Goal: Task Accomplishment & Management: Use online tool/utility

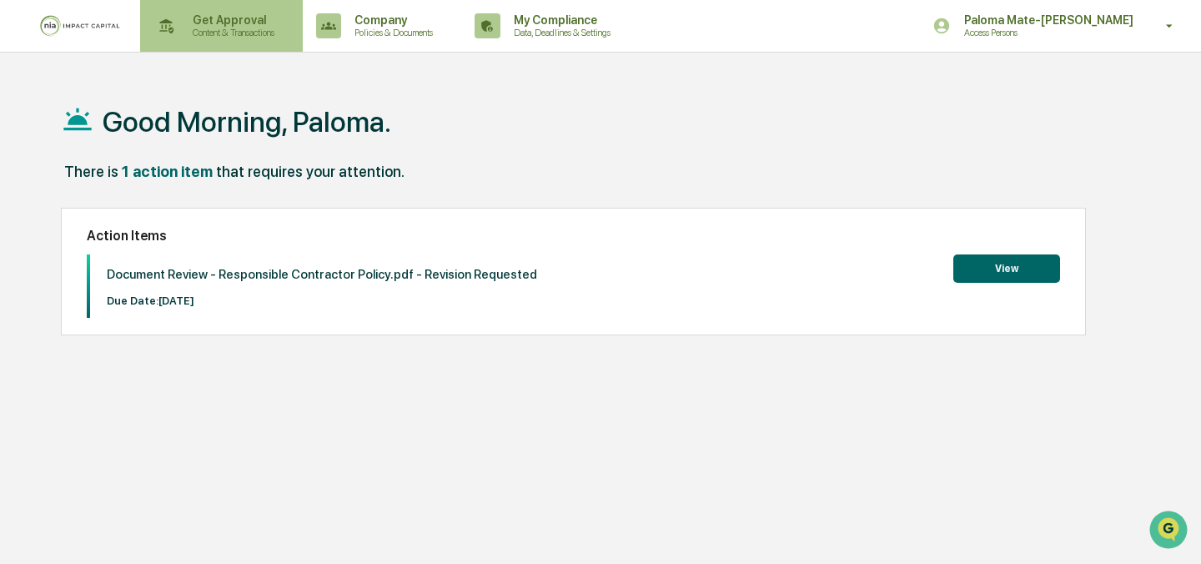
click at [251, 32] on p "Content & Transactions" at bounding box center [230, 33] width 103 height 12
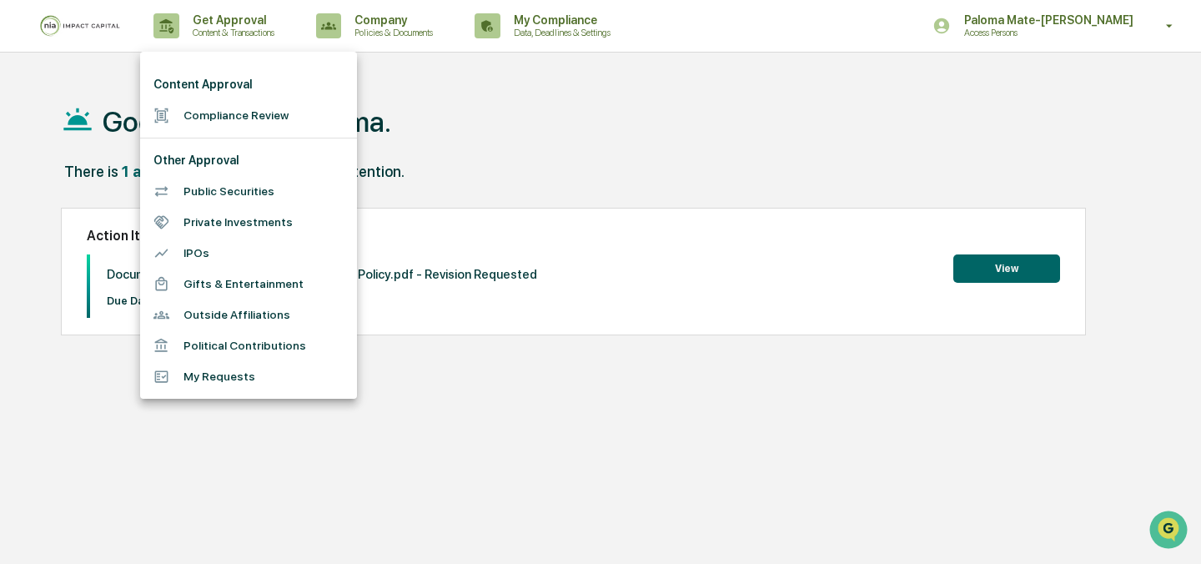
click at [249, 107] on li "Compliance Review" at bounding box center [248, 115] width 217 height 31
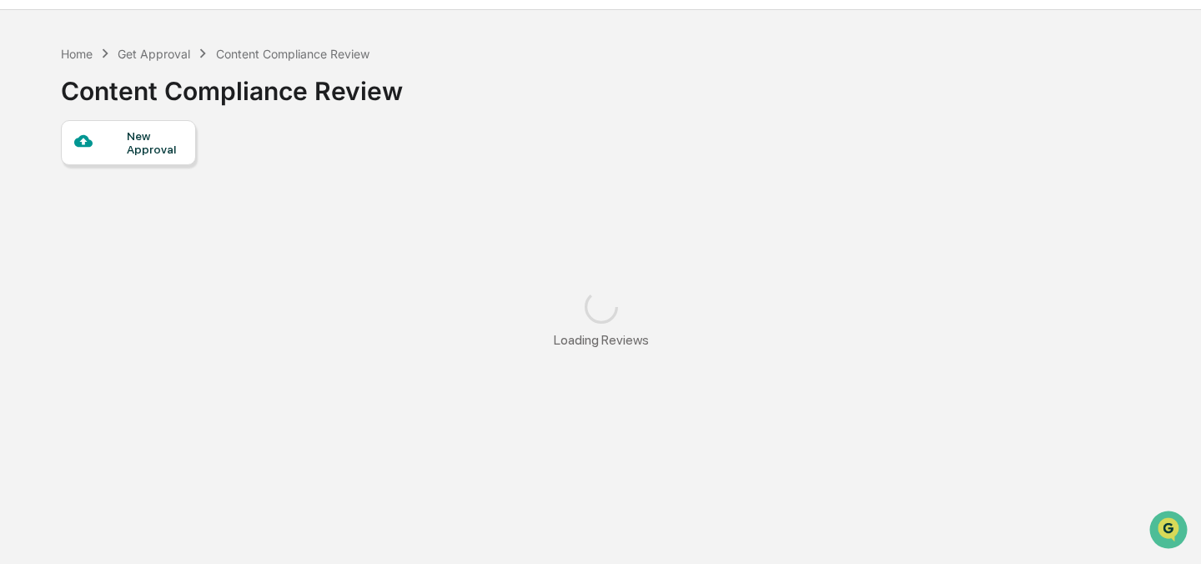
scroll to position [45, 0]
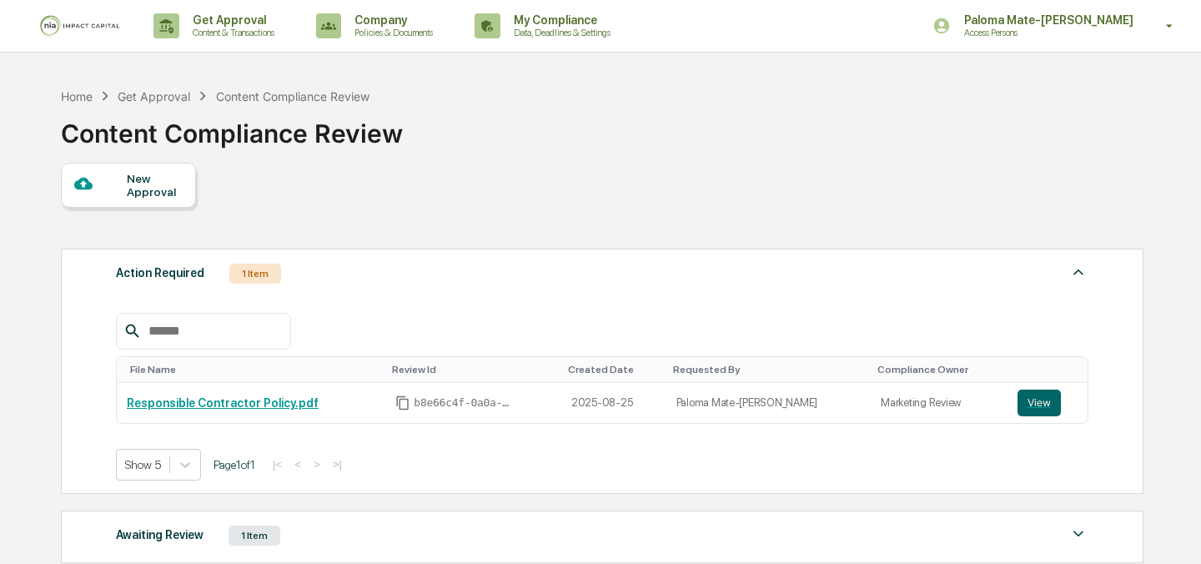
click at [512, 189] on div "New Approval" at bounding box center [601, 185] width 1081 height 45
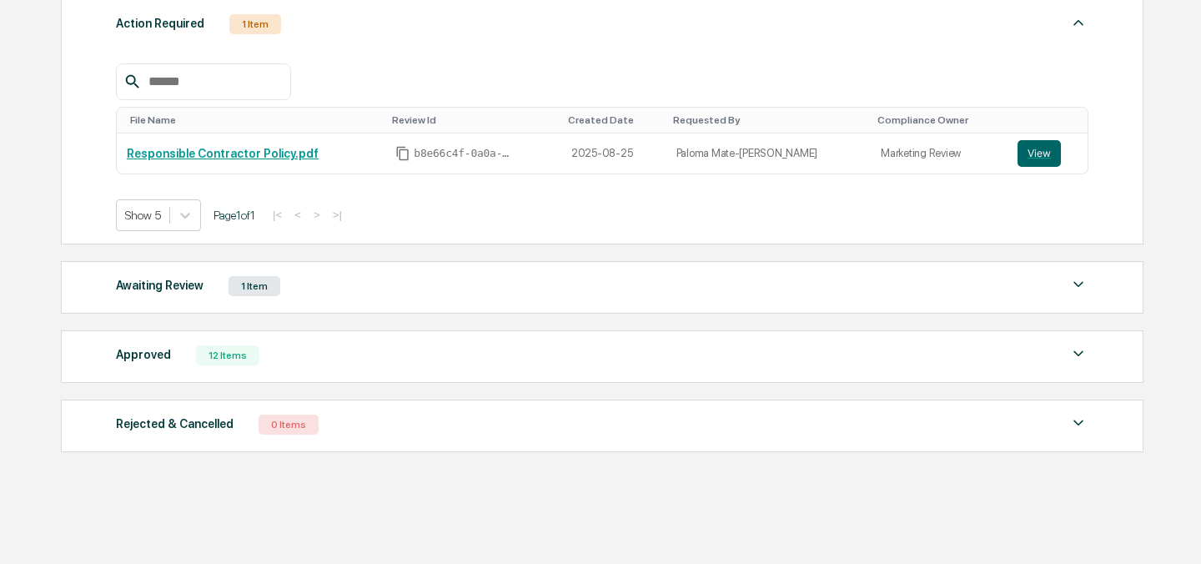
scroll to position [250, 0]
click at [349, 365] on div "Approved 12 Items" at bounding box center [602, 354] width 973 height 23
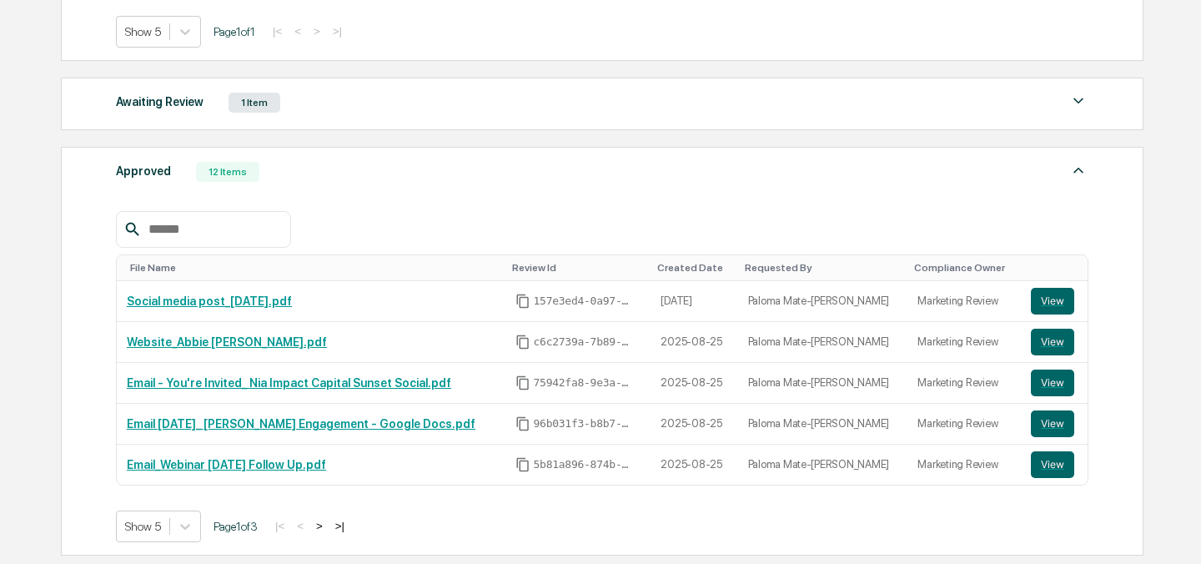
scroll to position [437, 0]
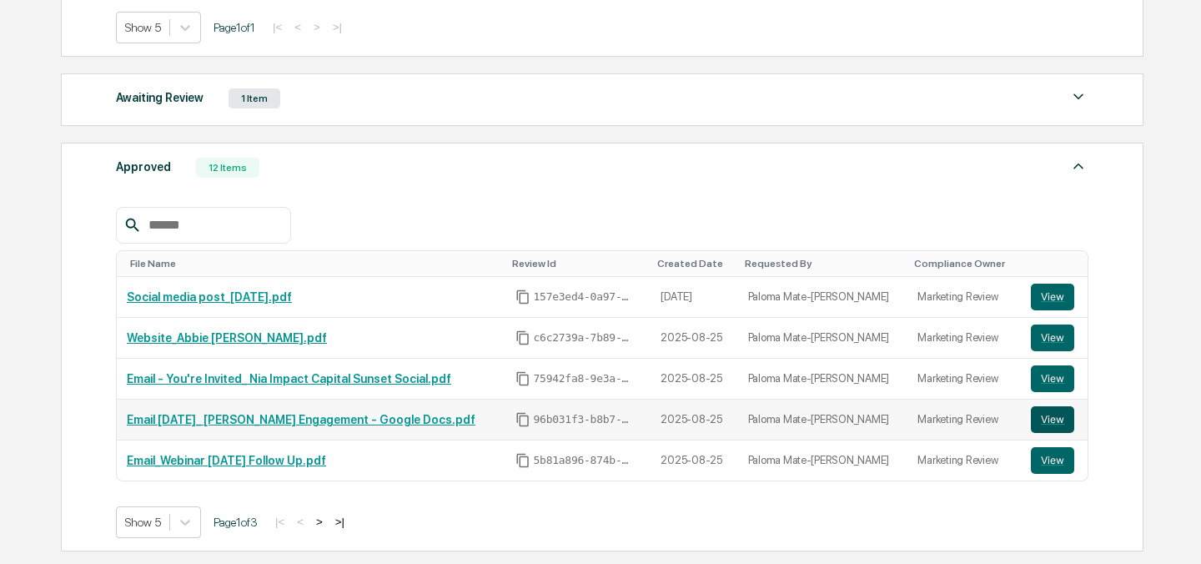
click at [1044, 415] on button "View" at bounding box center [1052, 419] width 43 height 27
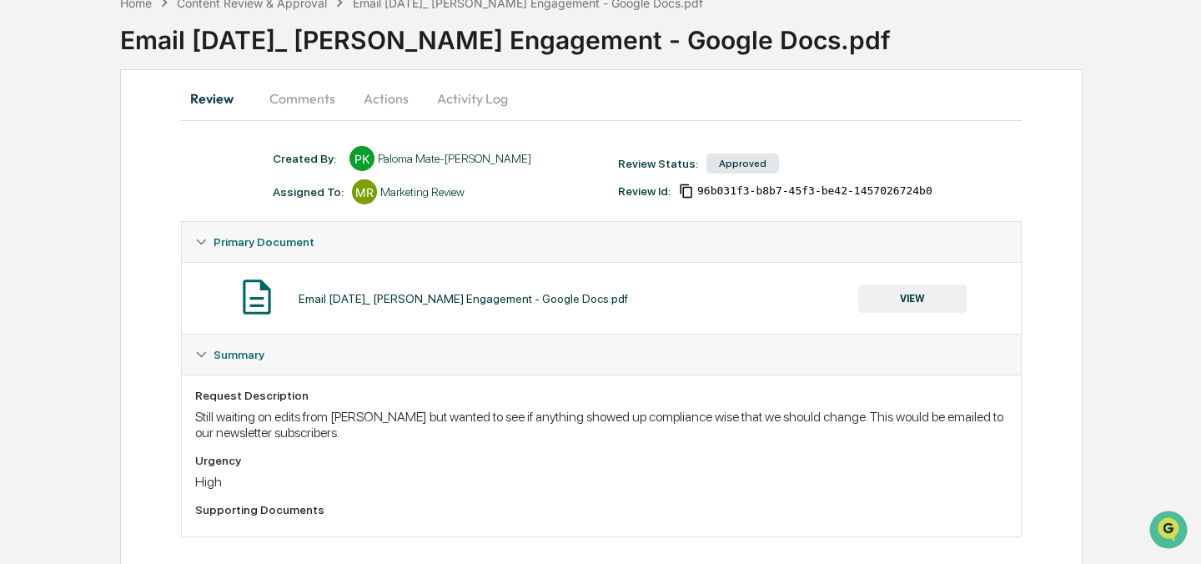
scroll to position [88, 0]
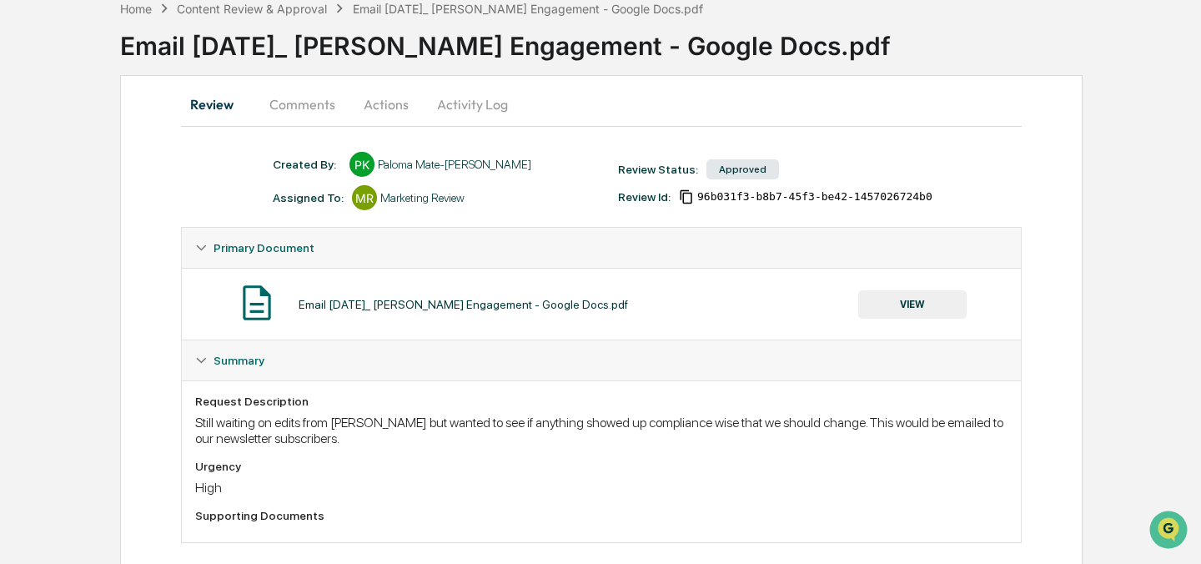
click at [303, 105] on button "Comments" at bounding box center [302, 104] width 93 height 40
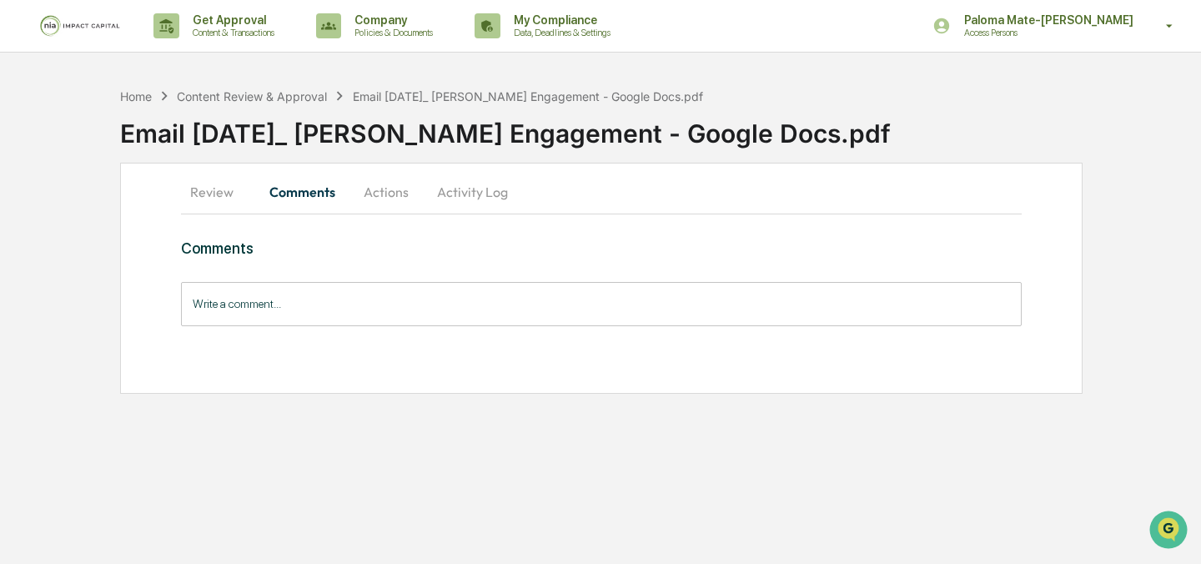
scroll to position [0, 0]
click at [378, 194] on button "Actions" at bounding box center [386, 192] width 75 height 40
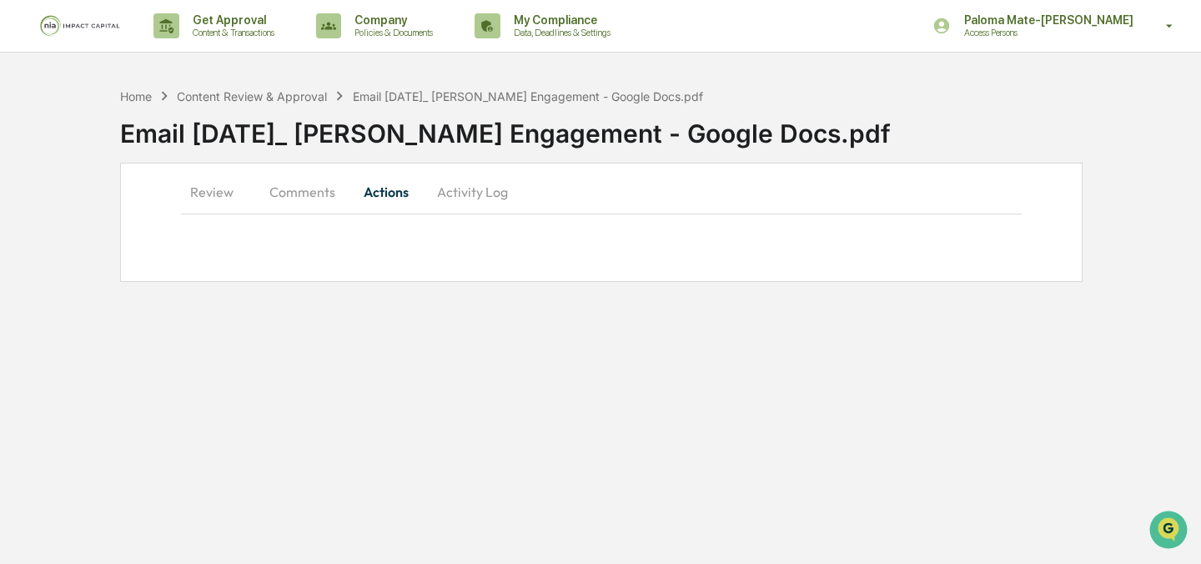
click at [443, 194] on button "Activity Log" at bounding box center [473, 192] width 98 height 40
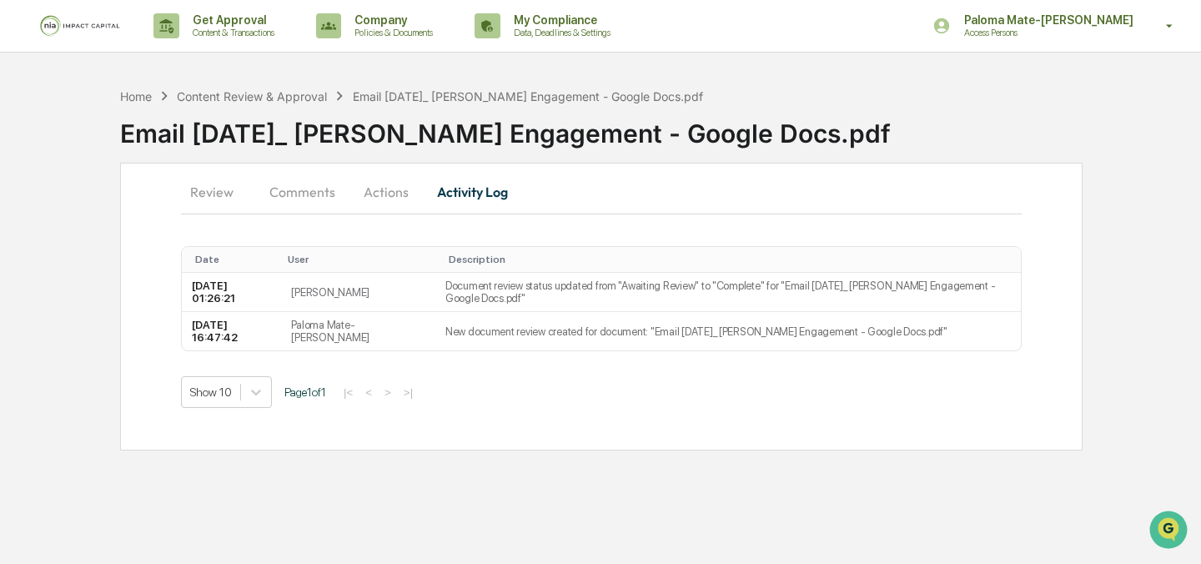
click at [387, 189] on button "Actions" at bounding box center [386, 192] width 75 height 40
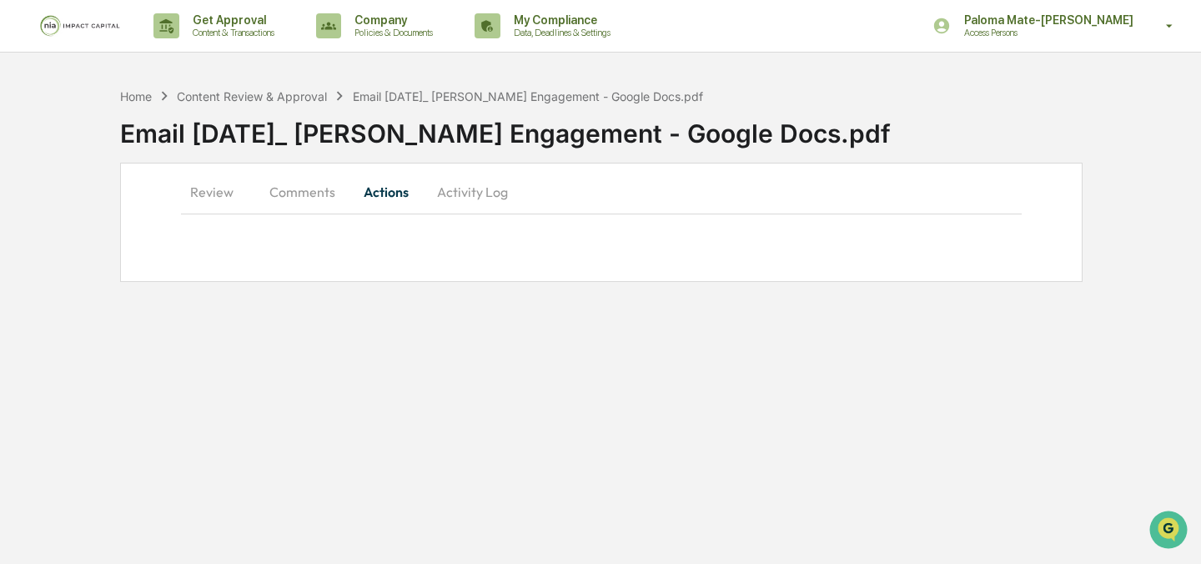
click at [308, 191] on button "Comments" at bounding box center [302, 192] width 93 height 40
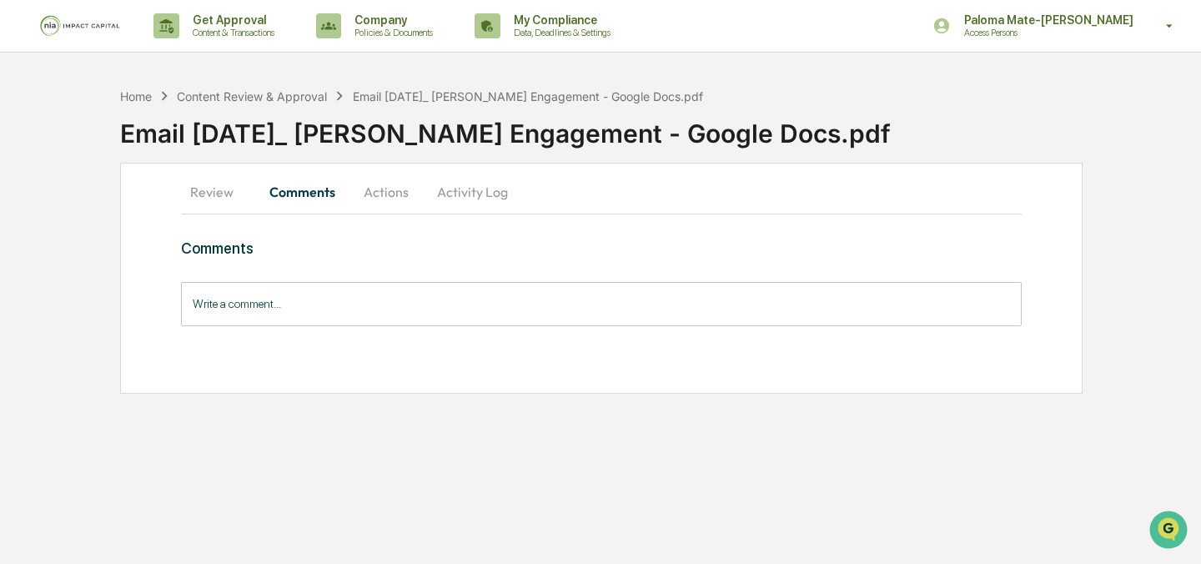
click at [219, 189] on button "Review" at bounding box center [218, 192] width 75 height 40
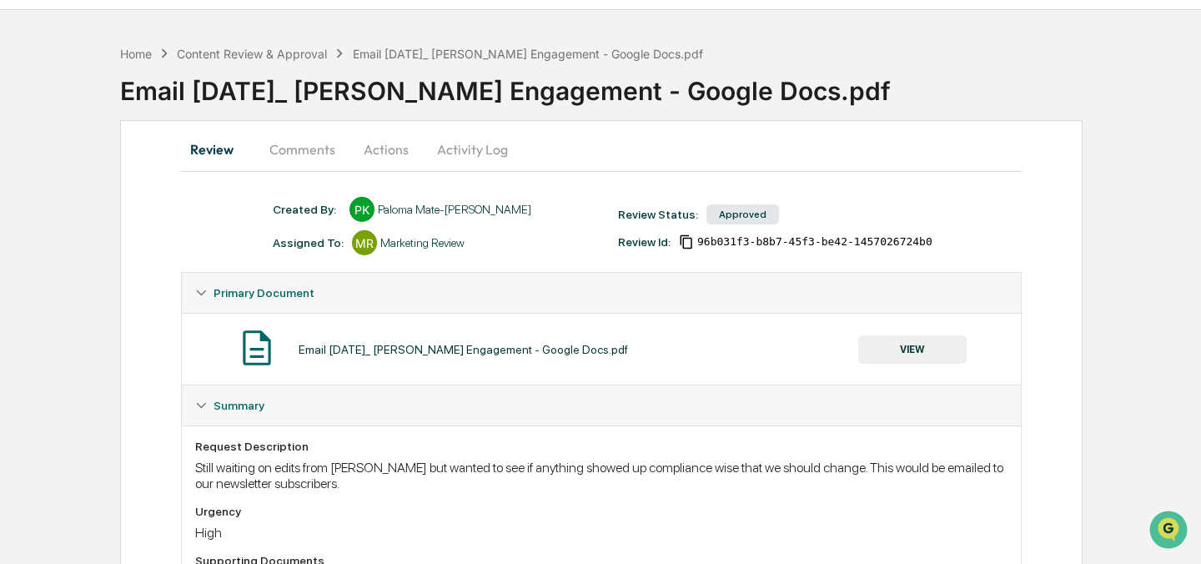
scroll to position [40, 0]
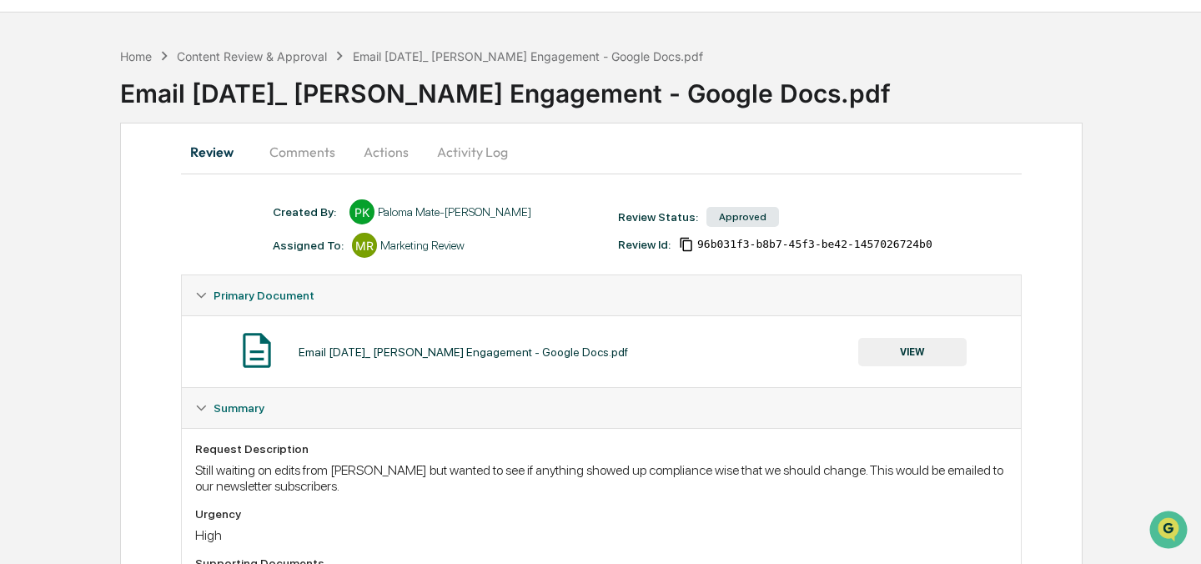
click at [314, 160] on button "Comments" at bounding box center [302, 152] width 93 height 40
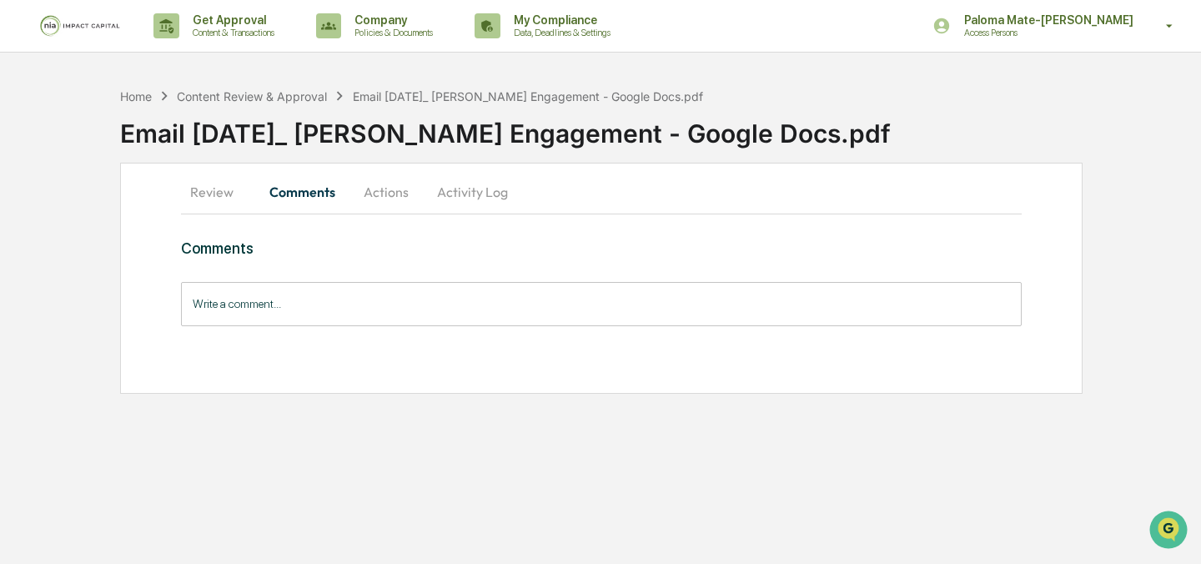
scroll to position [0, 0]
click at [380, 194] on button "Actions" at bounding box center [386, 192] width 75 height 40
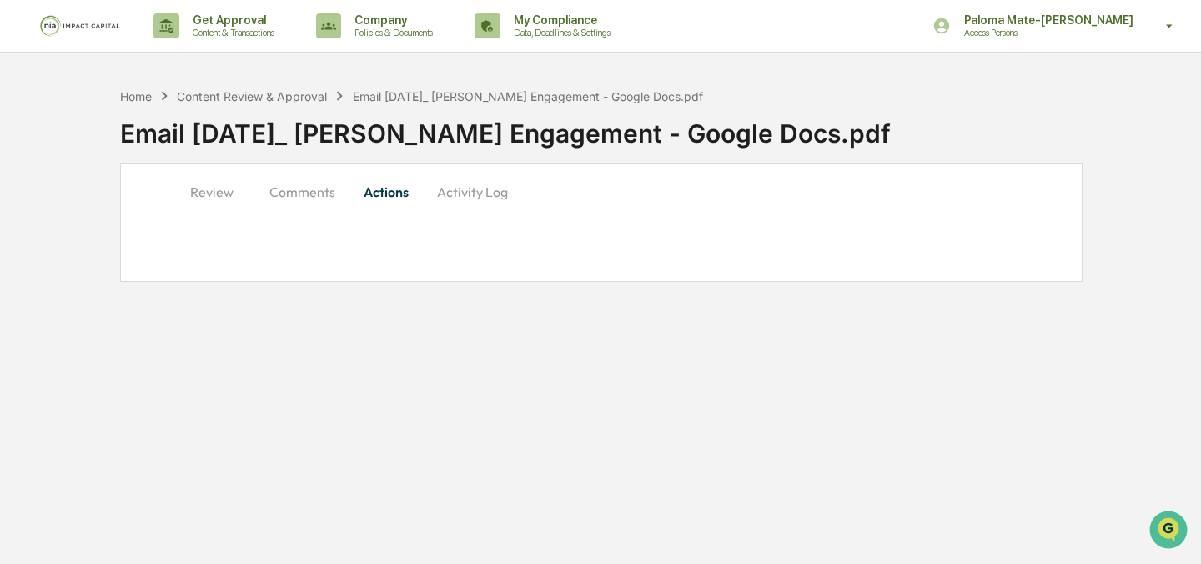
click at [198, 199] on button "Review" at bounding box center [218, 192] width 75 height 40
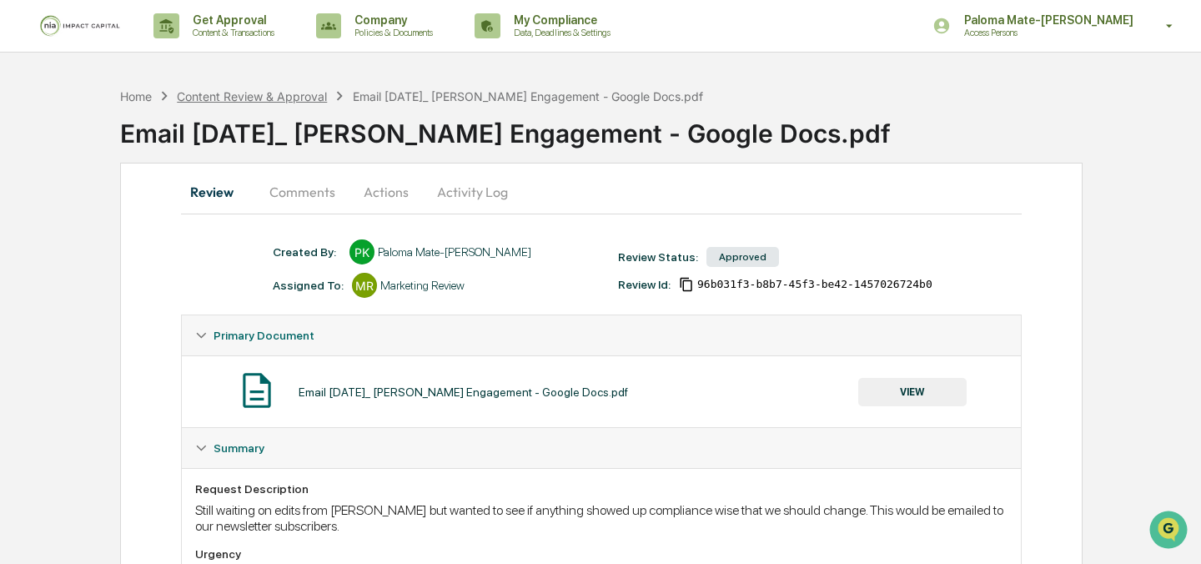
click at [216, 97] on div "Content Review & Approval" at bounding box center [252, 96] width 150 height 14
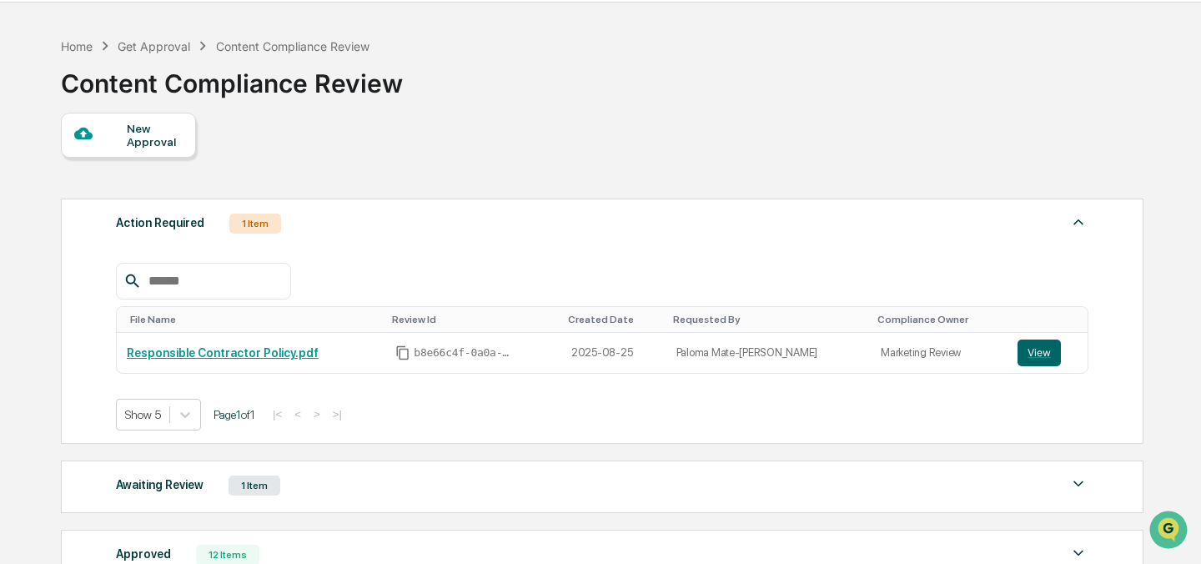
scroll to position [58, 0]
